Goal: Information Seeking & Learning: Learn about a topic

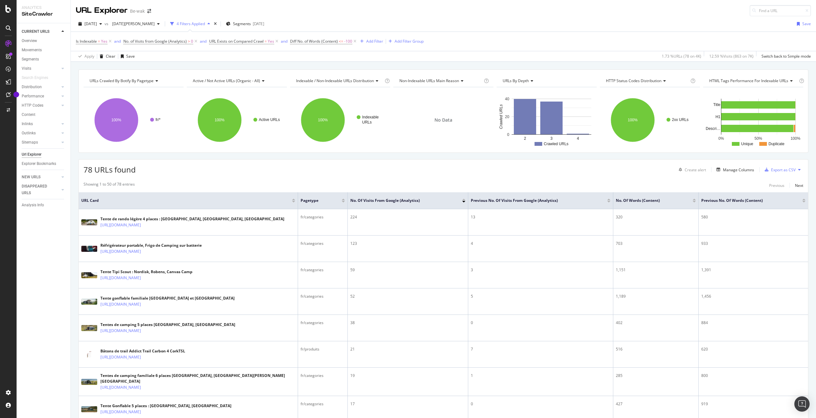
click at [242, 166] on div "78 URLs found Create alert Manage Columns Export as CSV" at bounding box center [443, 168] width 729 height 16
click at [97, 25] on span "[DATE]" at bounding box center [90, 23] width 12 height 5
click at [120, 45] on div "[DATE] 4.5K URLs" at bounding box center [118, 47] width 66 height 6
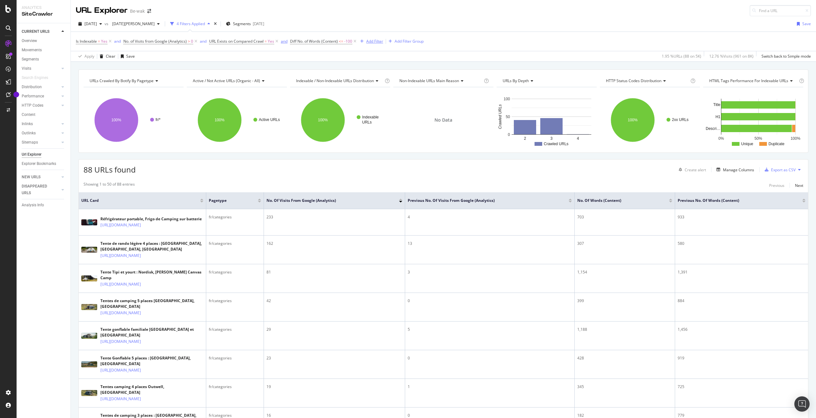
drag, startPoint x: 359, startPoint y: 44, endPoint x: 286, endPoint y: 40, distance: 73.4
click at [359, 44] on div "Add Filter" at bounding box center [370, 41] width 25 height 7
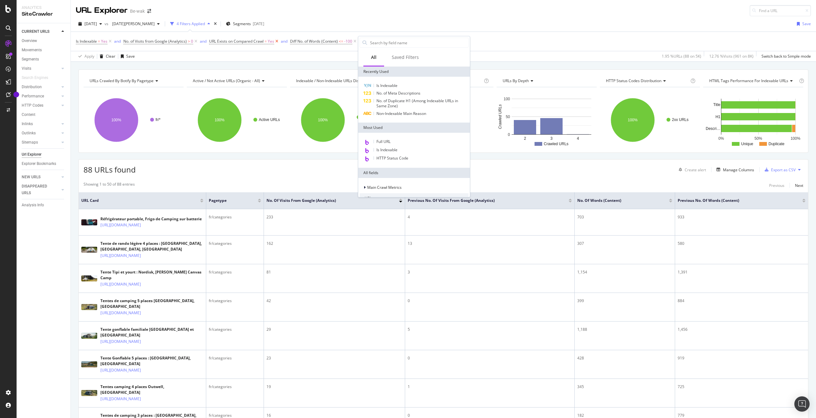
click at [278, 40] on icon at bounding box center [276, 41] width 5 height 6
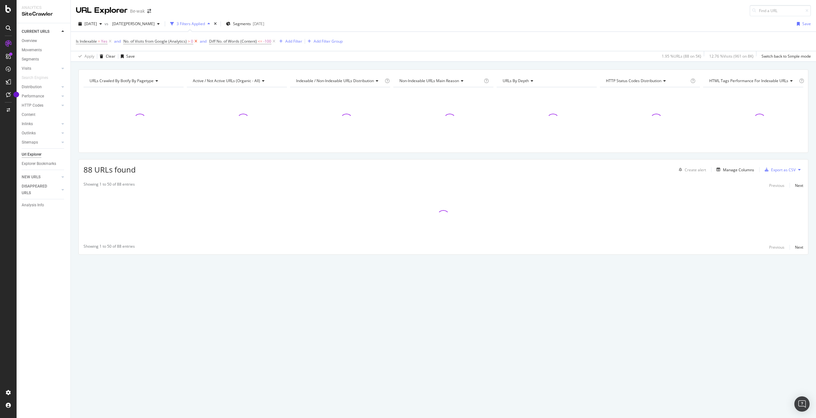
drag, startPoint x: 196, startPoint y: 41, endPoint x: 263, endPoint y: 33, distance: 67.1
click at [196, 41] on icon at bounding box center [195, 41] width 5 height 6
click at [189, 43] on icon at bounding box center [187, 41] width 5 height 6
click at [107, 40] on span "Yes" at bounding box center [104, 41] width 6 height 9
click at [29, 41] on div "Overview" at bounding box center [29, 41] width 15 height 7
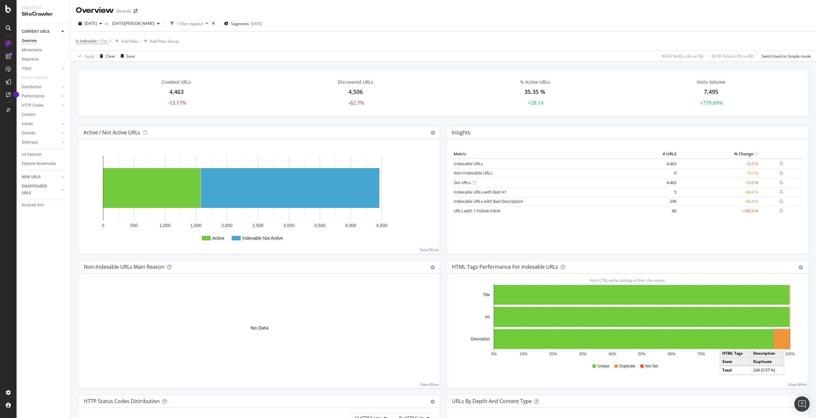
click at [785, 343] on rect "A chart." at bounding box center [781, 339] width 16 height 20
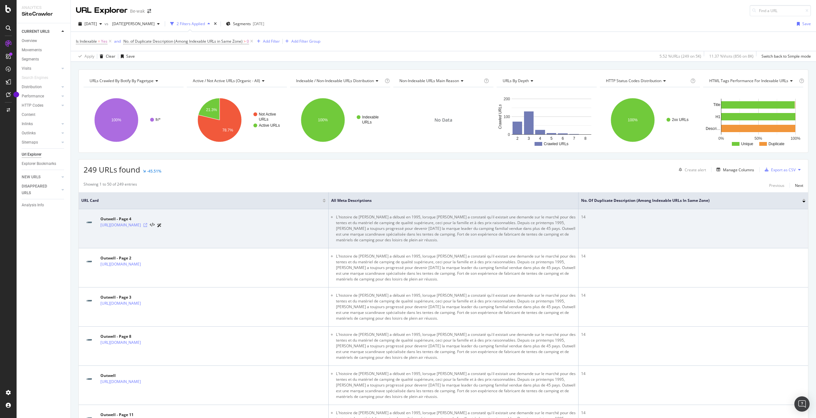
click at [147, 224] on icon at bounding box center [145, 225] width 4 height 4
